Goal: Task Accomplishment & Management: Complete application form

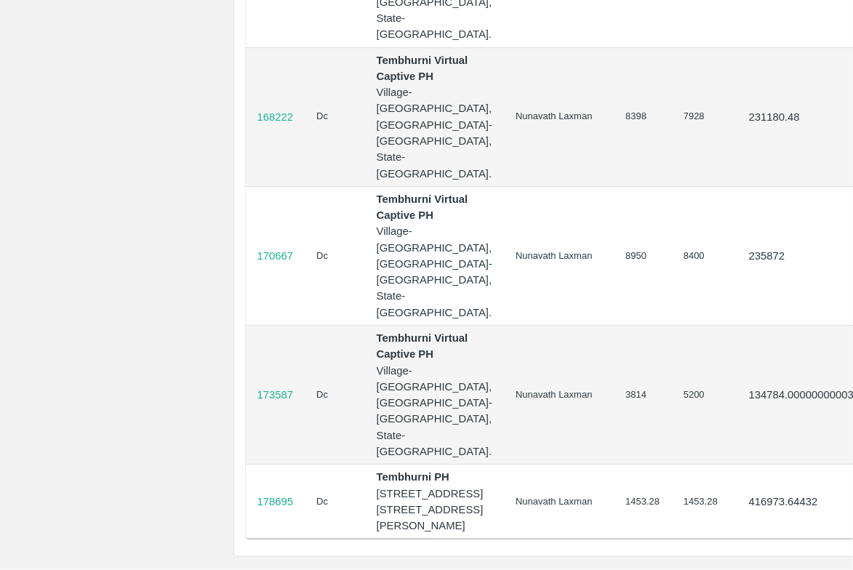
scroll to position [1260, 130]
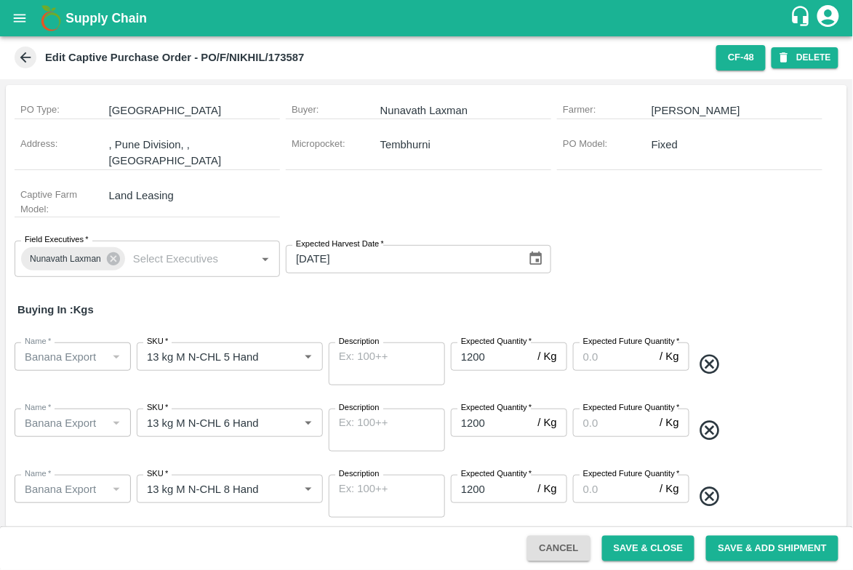
scroll to position [190, 0]
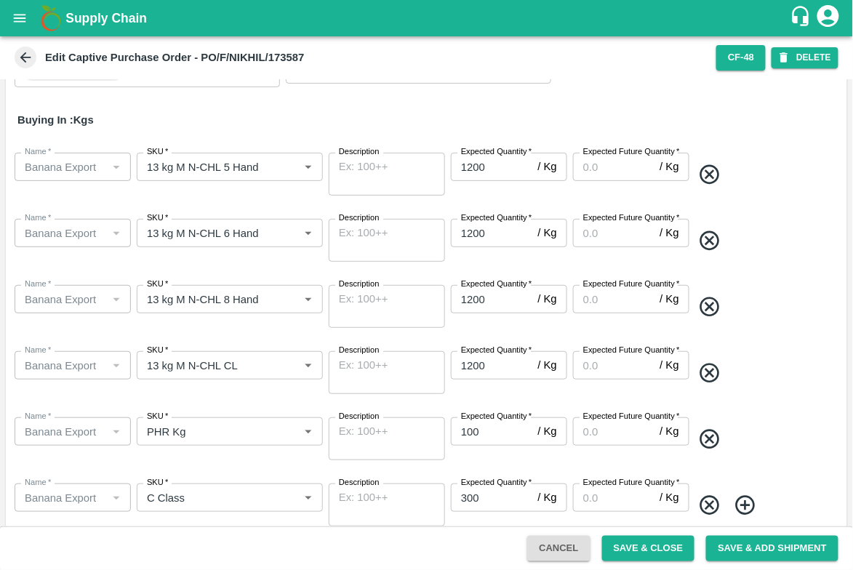
click at [557, 542] on button "Cancel" at bounding box center [558, 548] width 63 height 25
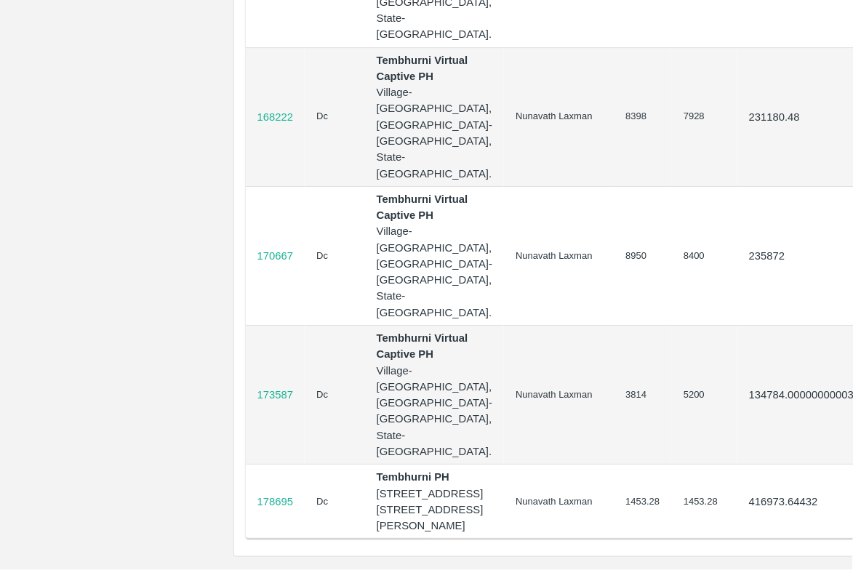
scroll to position [1350, 130]
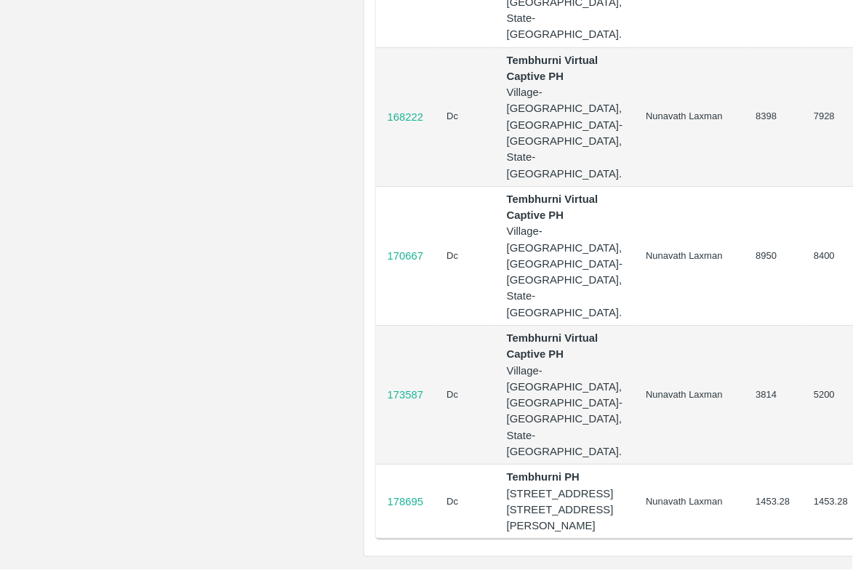
scroll to position [1350, 130]
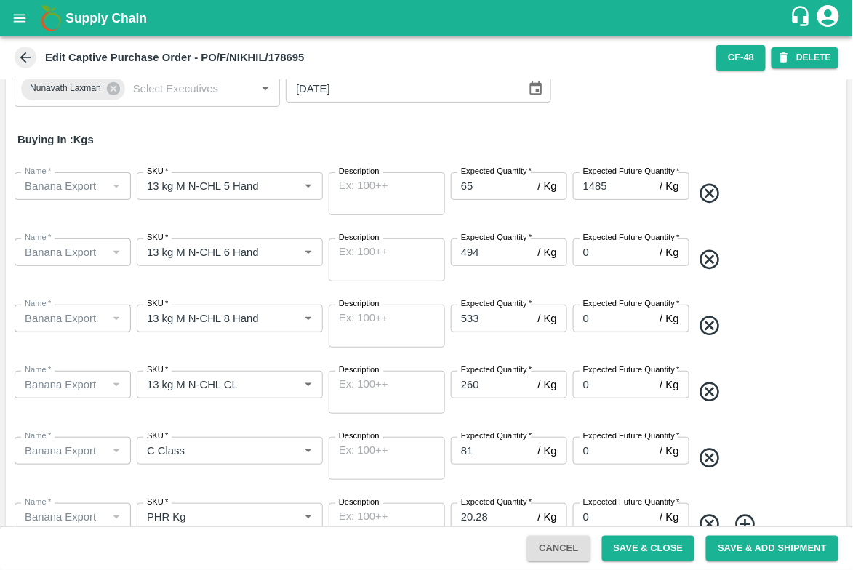
scroll to position [206, 0]
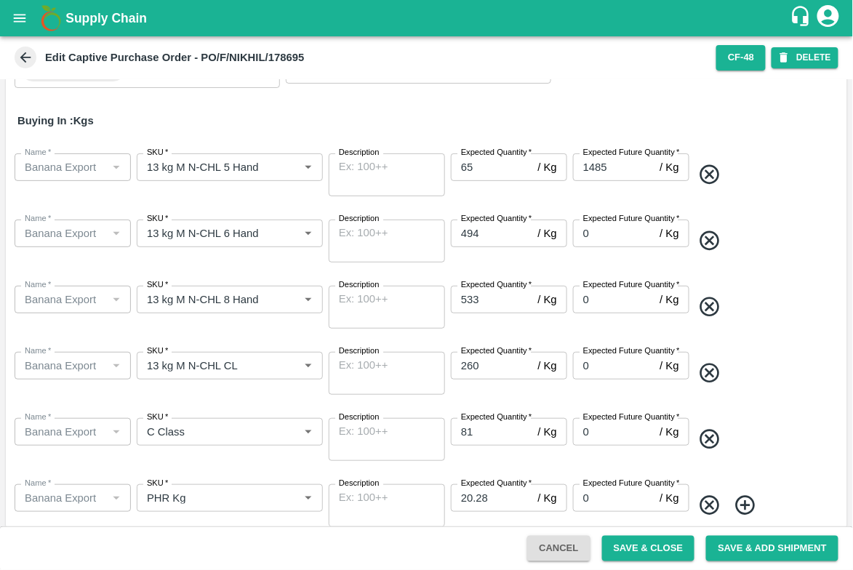
click at [558, 552] on button "Cancel" at bounding box center [558, 548] width 63 height 25
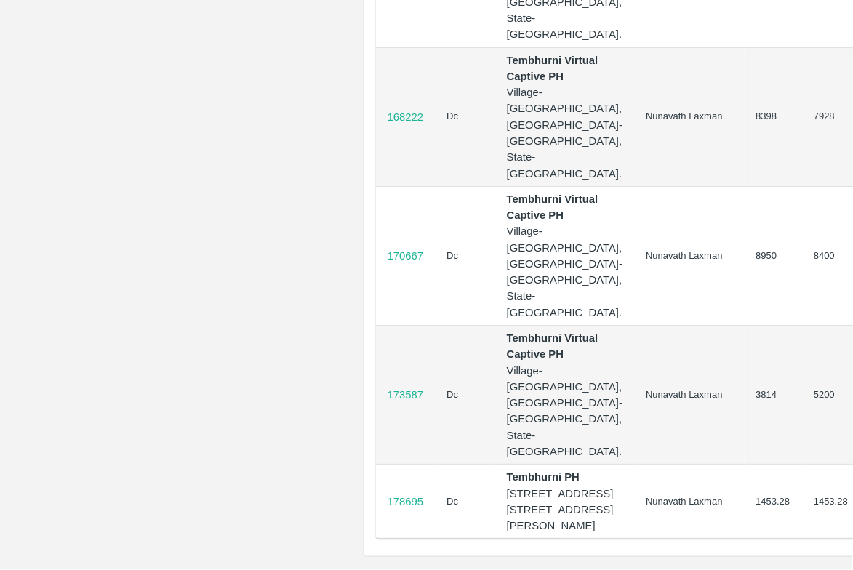
scroll to position [1350, 130]
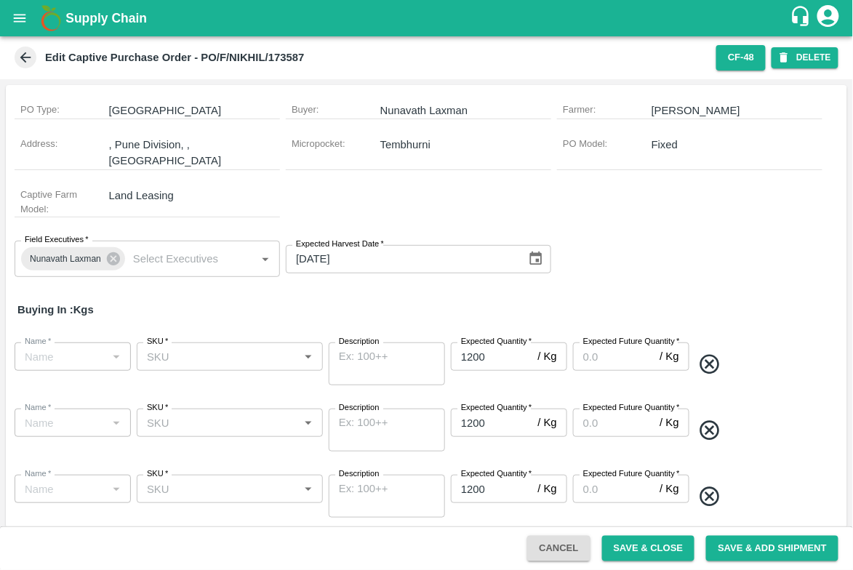
type input "Banana Export"
type input "13 kg M N-CHL 5 Hand"
type input "Banana Export"
type input "13 kg M N-CHL 6 Hand"
type input "Banana Export"
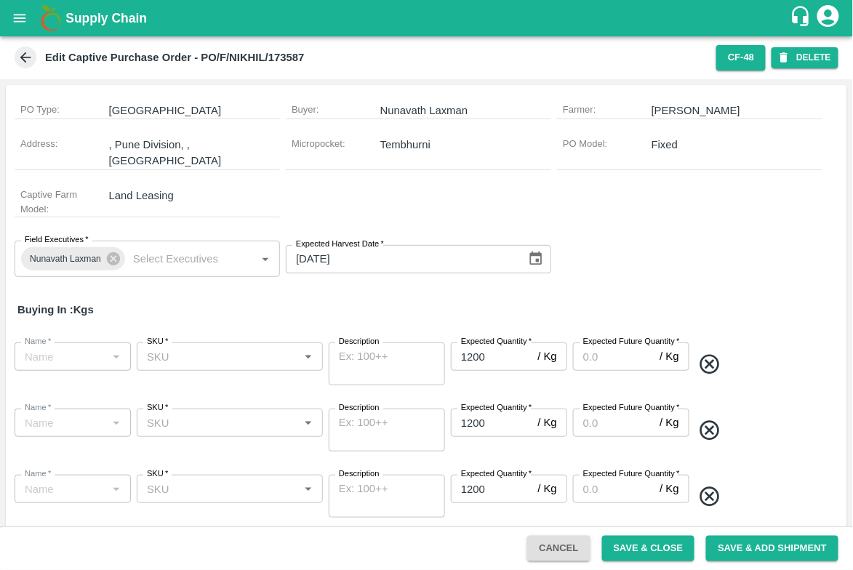
type input "13 kg M N-CHL 8 Hand"
type input "Banana Export"
type input "13 kg M N-CHL CL"
type input "Banana Export"
type input "PHR Kg"
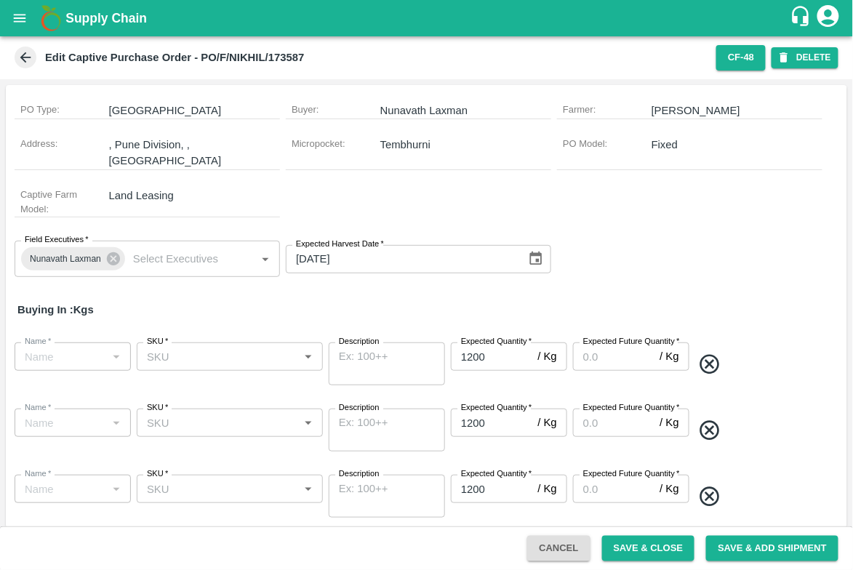
type input "Banana Export"
type input "C Class"
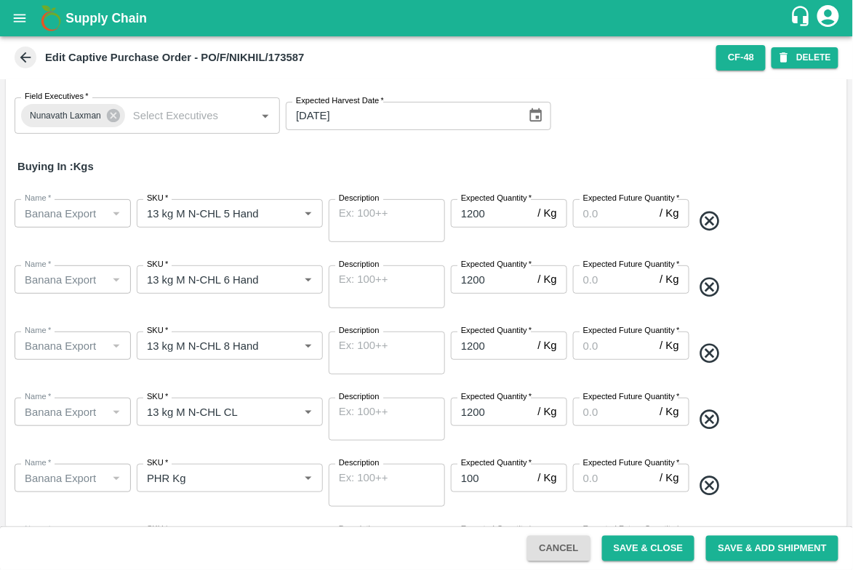
scroll to position [190, 0]
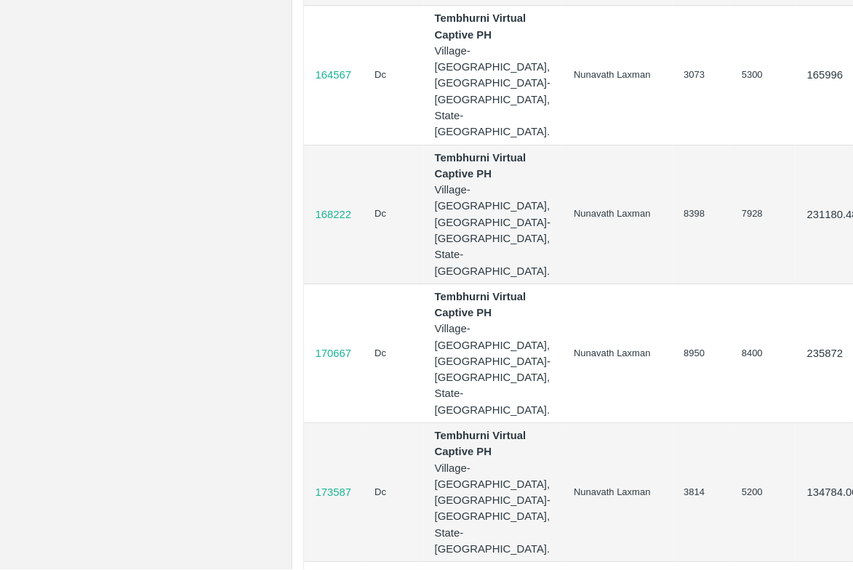
scroll to position [1033, 130]
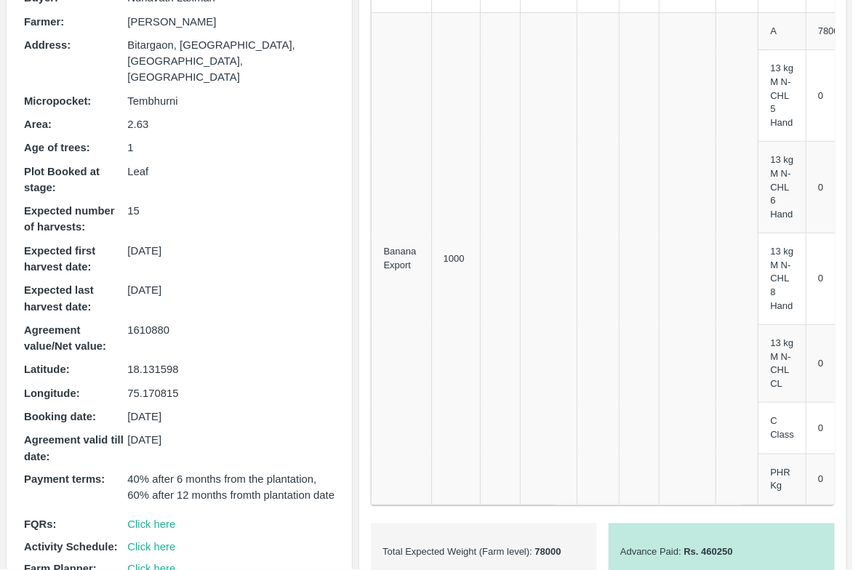
scroll to position [208, 0]
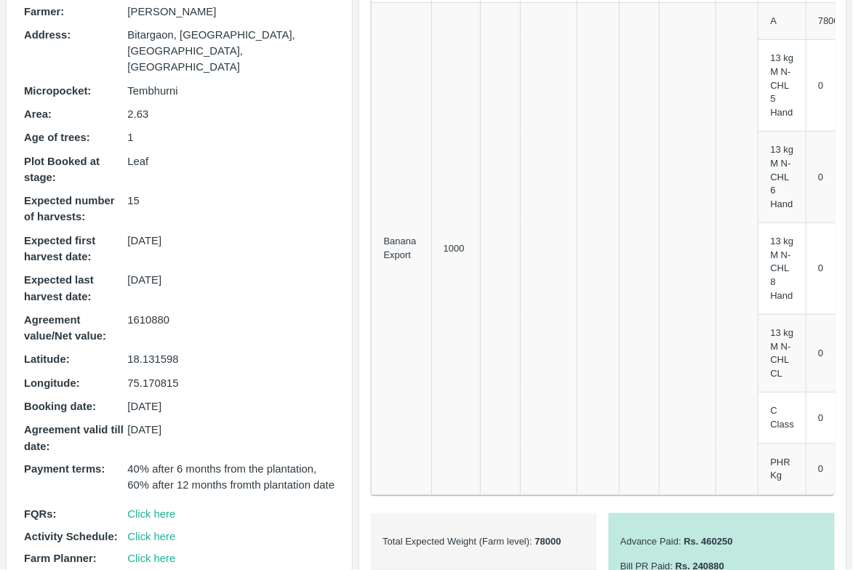
click at [151, 312] on p "1610880" at bounding box center [230, 320] width 207 height 16
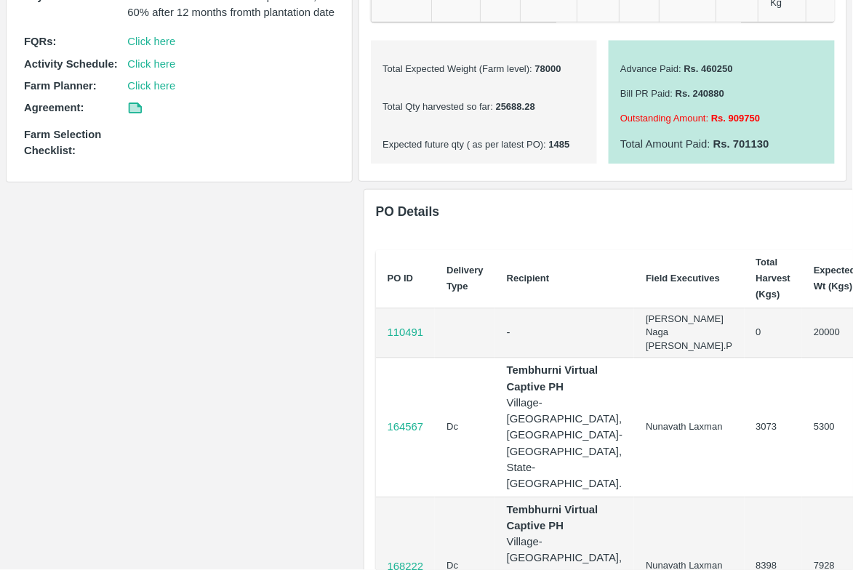
scroll to position [679, 0]
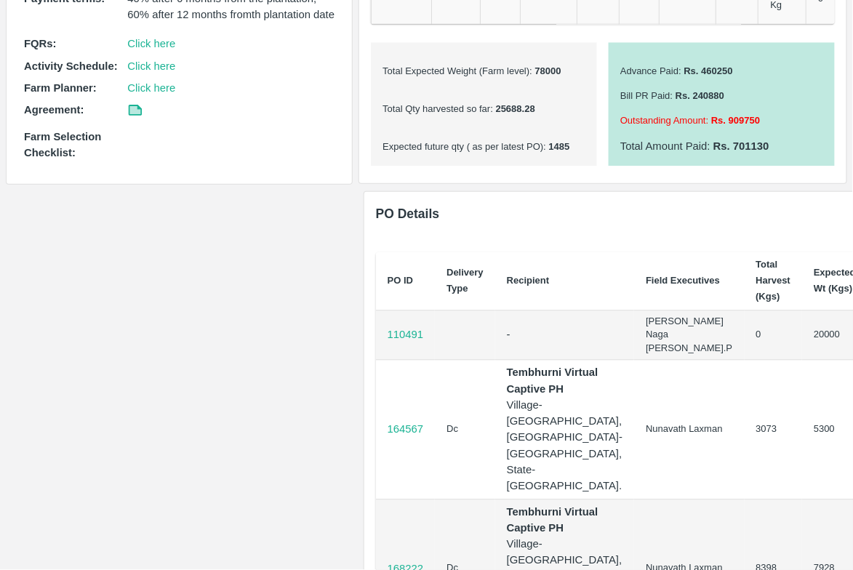
click at [745, 487] on td "3073" at bounding box center [774, 429] width 58 height 139
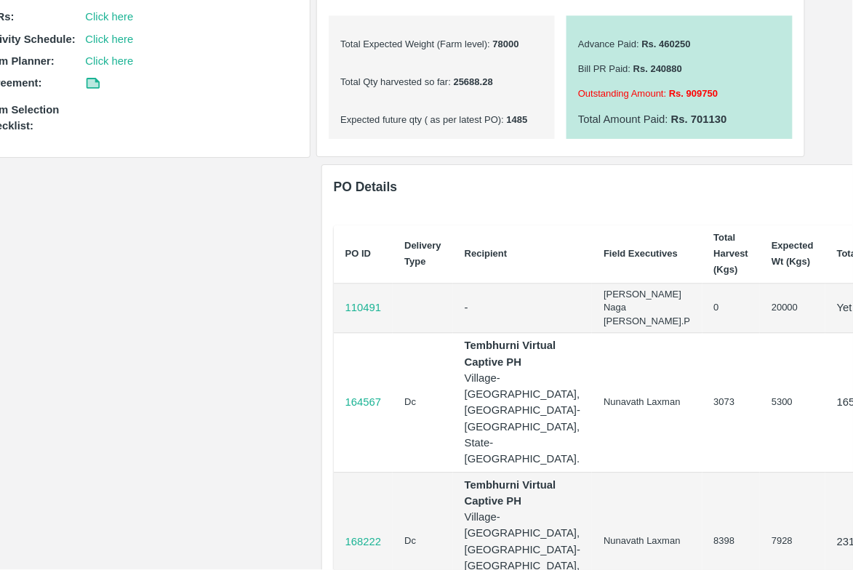
scroll to position [709, 42]
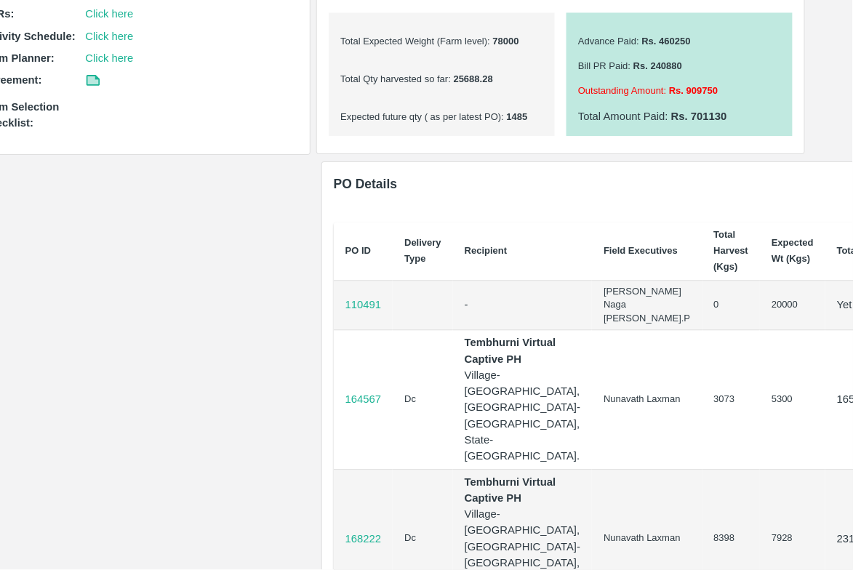
click at [702, 414] on td "3073" at bounding box center [731, 399] width 58 height 139
click at [760, 412] on td "5300" at bounding box center [792, 399] width 65 height 139
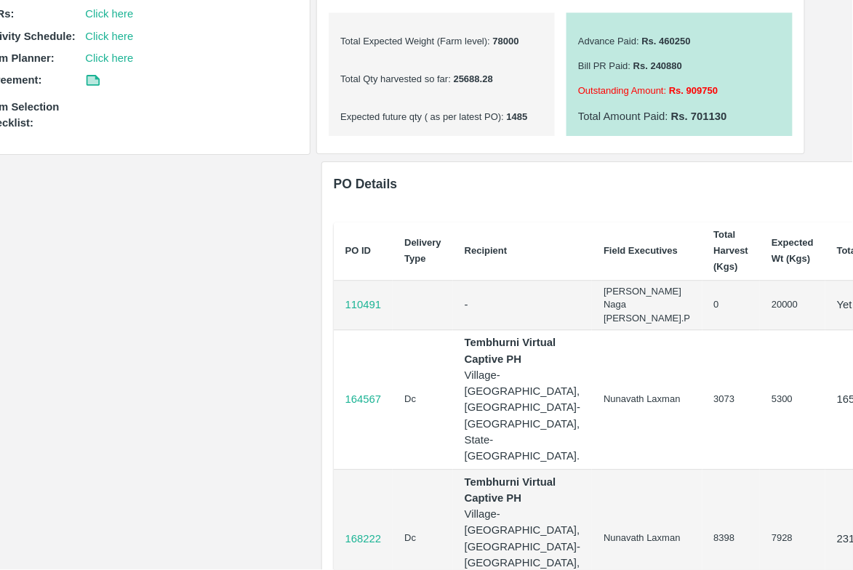
click at [760, 412] on td "5300" at bounding box center [792, 399] width 65 height 139
drag, startPoint x: 629, startPoint y: 411, endPoint x: 713, endPoint y: 409, distance: 84.4
click at [713, 409] on tr "164567 Dc Tembhurni Virtual Captive PH Village-Tembhurni, District-Solapur, Sta…" at bounding box center [669, 399] width 671 height 139
click at [760, 409] on td "5300" at bounding box center [792, 399] width 65 height 139
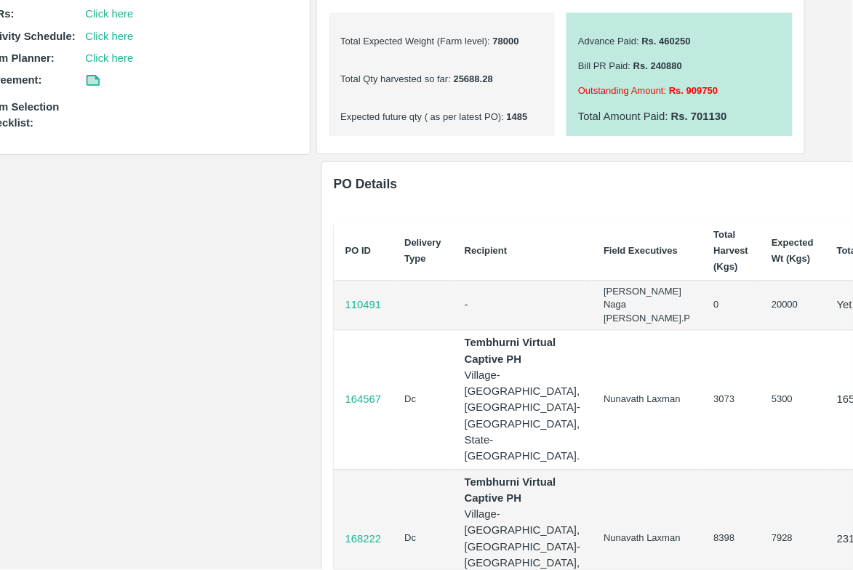
click at [760, 409] on td "5300" at bounding box center [792, 399] width 65 height 139
click at [702, 406] on td "3073" at bounding box center [731, 399] width 58 height 139
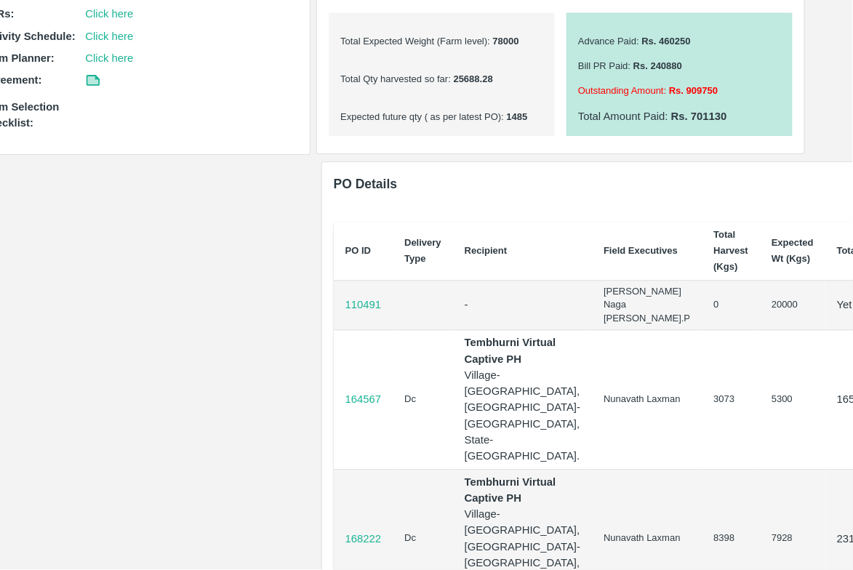
click at [702, 406] on td "3073" at bounding box center [731, 399] width 58 height 139
click at [760, 410] on td "5300" at bounding box center [792, 399] width 65 height 139
click at [702, 410] on td "3073" at bounding box center [731, 399] width 58 height 139
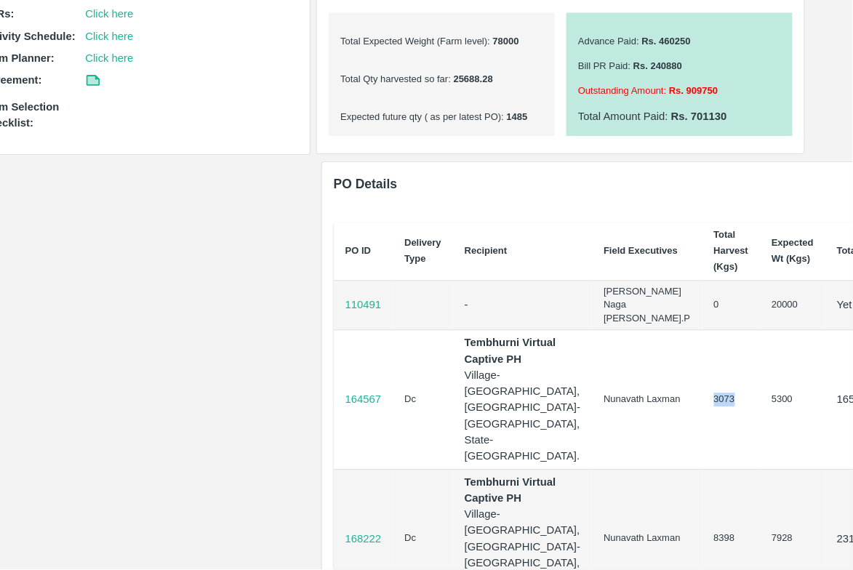
click at [702, 411] on td "3073" at bounding box center [731, 399] width 58 height 139
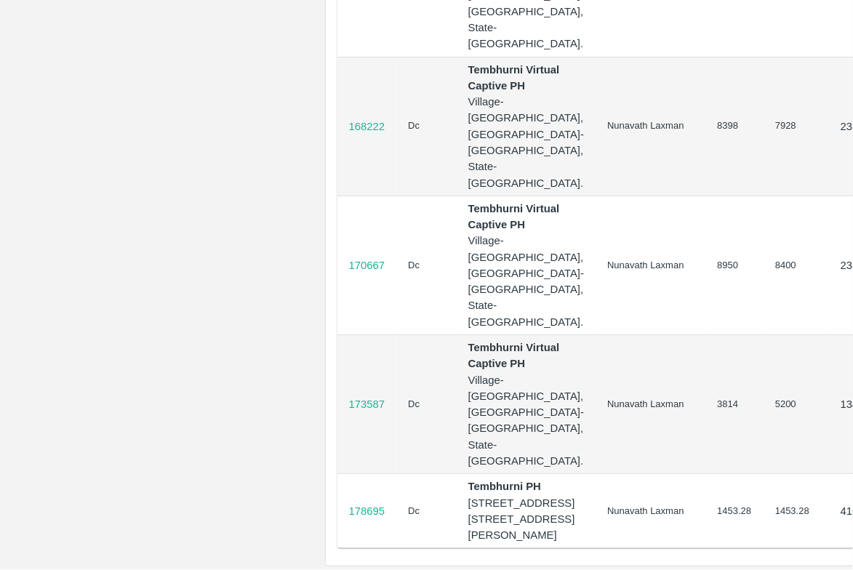
scroll to position [1116, 39]
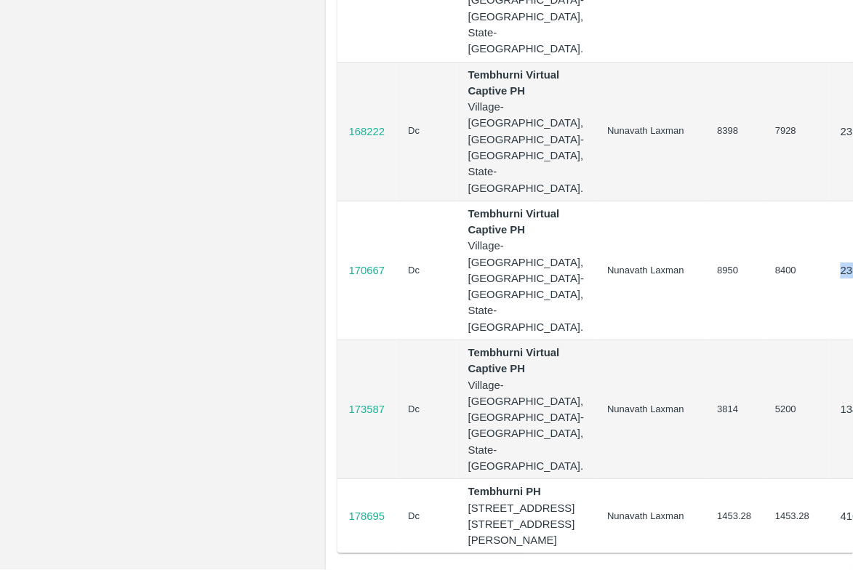
drag, startPoint x: 758, startPoint y: 316, endPoint x: 803, endPoint y: 318, distance: 45.8
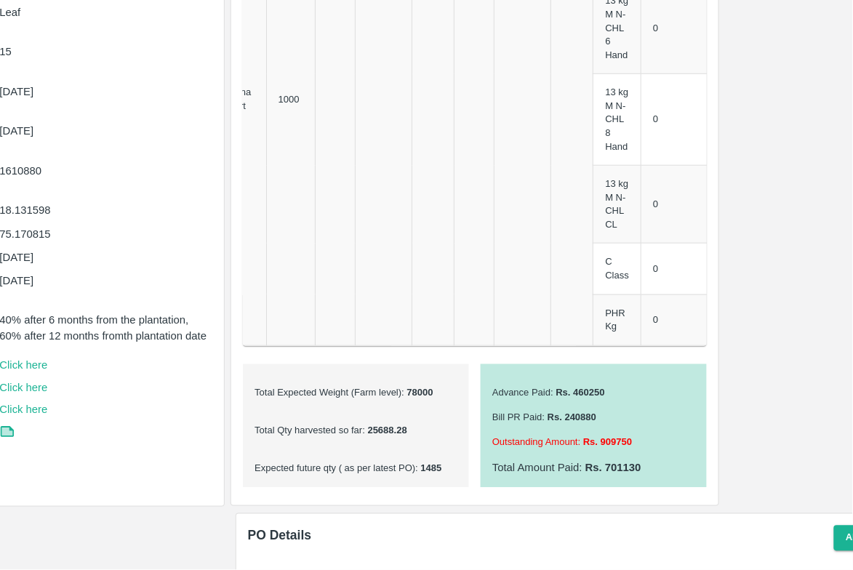
scroll to position [377, 128]
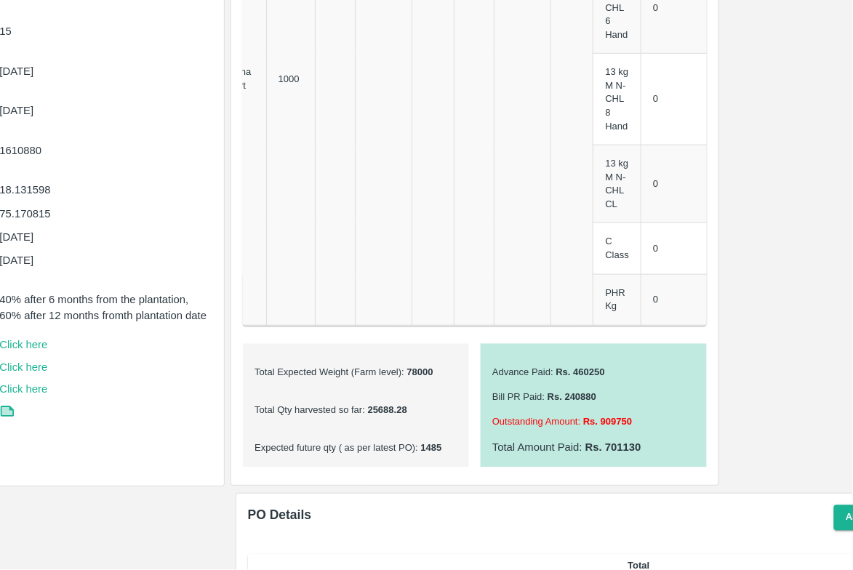
click at [431, 454] on b "1485" at bounding box center [430, 448] width 24 height 11
copy b "1485"
click at [585, 438] on div "Total Amount Paid : Rs. 701130" at bounding box center [593, 442] width 203 height 27
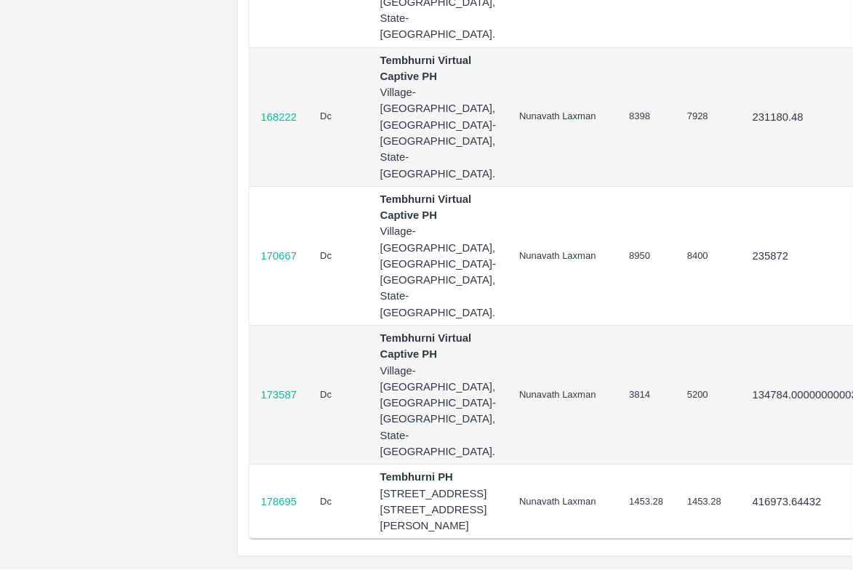
scroll to position [1350, 127]
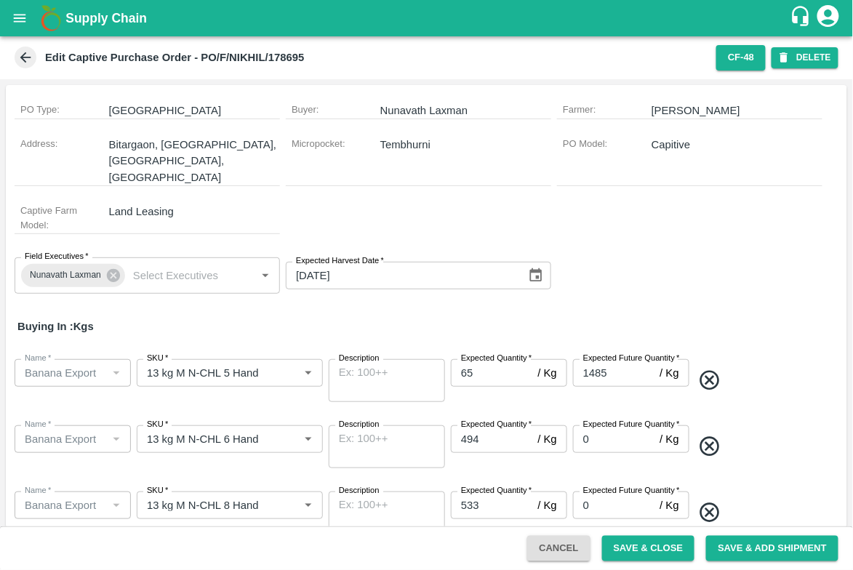
click at [627, 361] on input "1485" at bounding box center [613, 373] width 81 height 28
click at [596, 359] on input "1485" at bounding box center [613, 373] width 81 height 28
type input "1483"
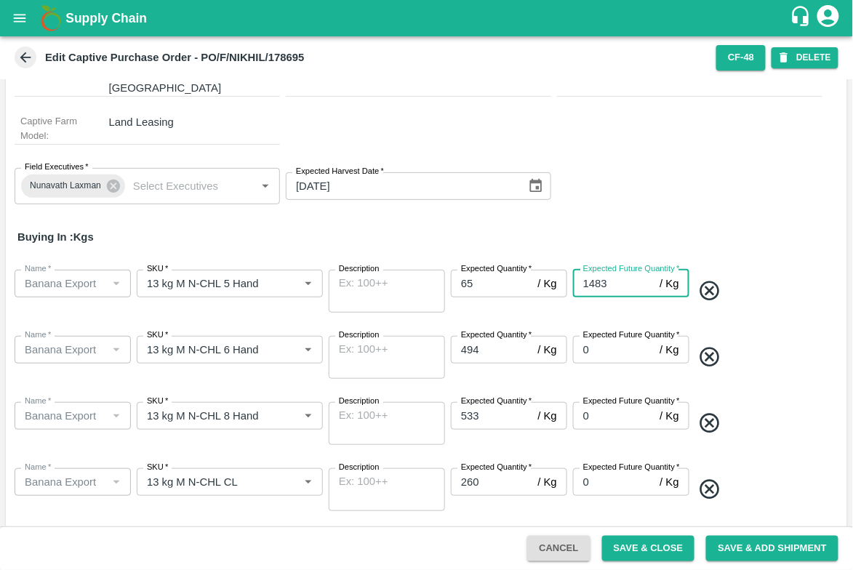
scroll to position [206, 0]
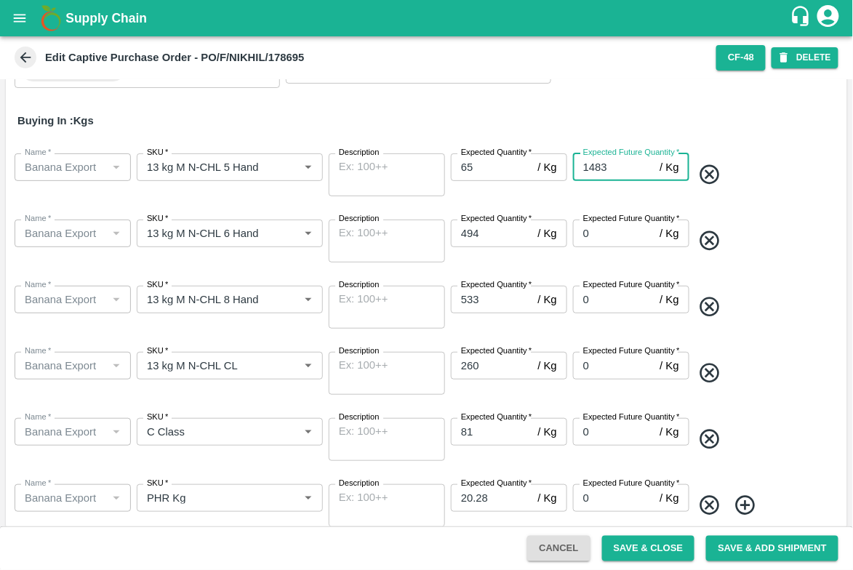
click at [555, 550] on button "Cancel" at bounding box center [558, 548] width 63 height 25
